Goal: Browse casually

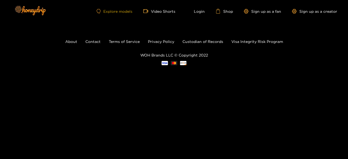
click at [118, 12] on link "Explore models" at bounding box center [115, 11] width 36 height 5
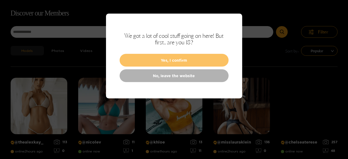
scroll to position [35, 0]
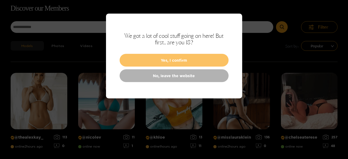
click at [133, 59] on button "Yes, I confirm" at bounding box center [173, 60] width 109 height 13
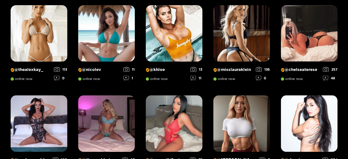
scroll to position [109, 0]
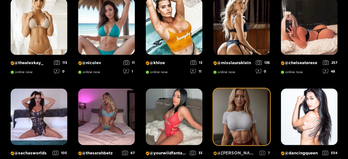
click at [221, 122] on img at bounding box center [241, 117] width 57 height 57
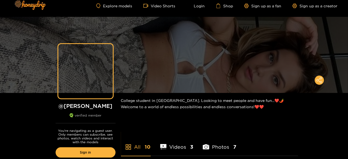
scroll to position [6, 0]
